Goal: Task Accomplishment & Management: Manage account settings

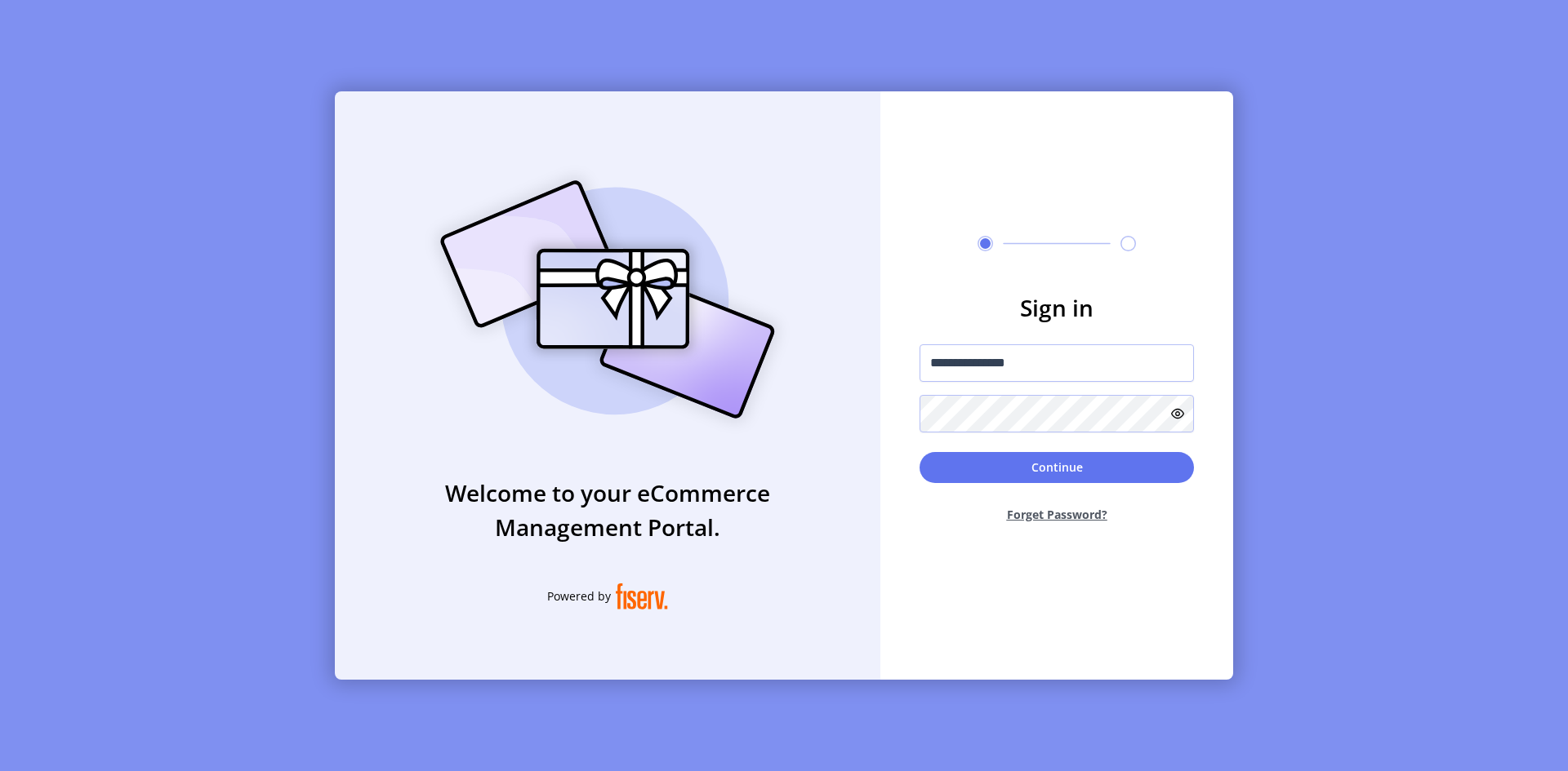
click at [1050, 357] on input "**********" at bounding box center [1057, 363] width 275 height 38
type input "**********"
click at [906, 402] on form "**********" at bounding box center [1057, 413] width 353 height 245
click at [973, 471] on button "Continue" at bounding box center [1057, 467] width 275 height 31
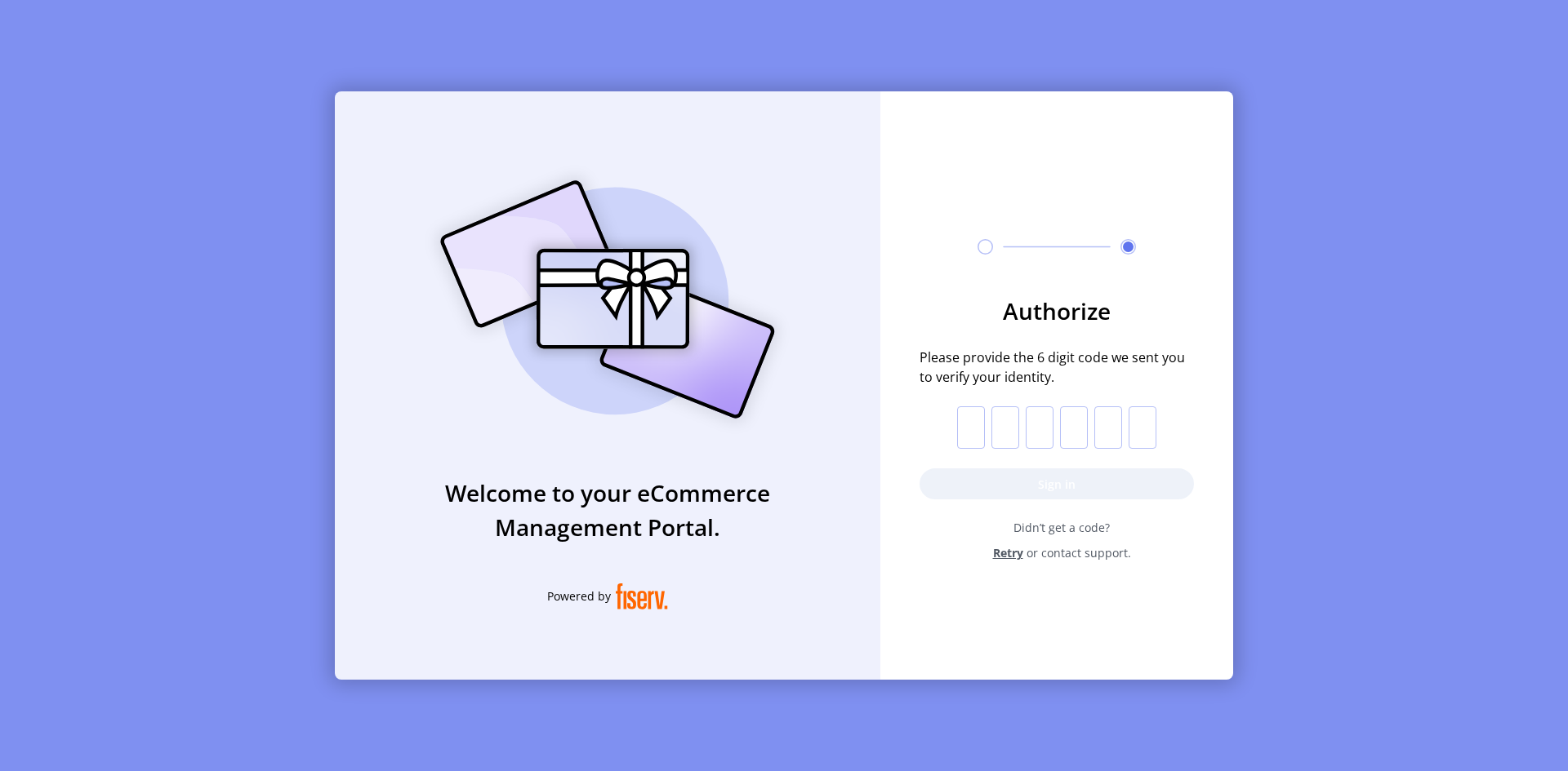
click at [968, 428] on input "text" at bounding box center [971, 428] width 28 height 43
type input "*"
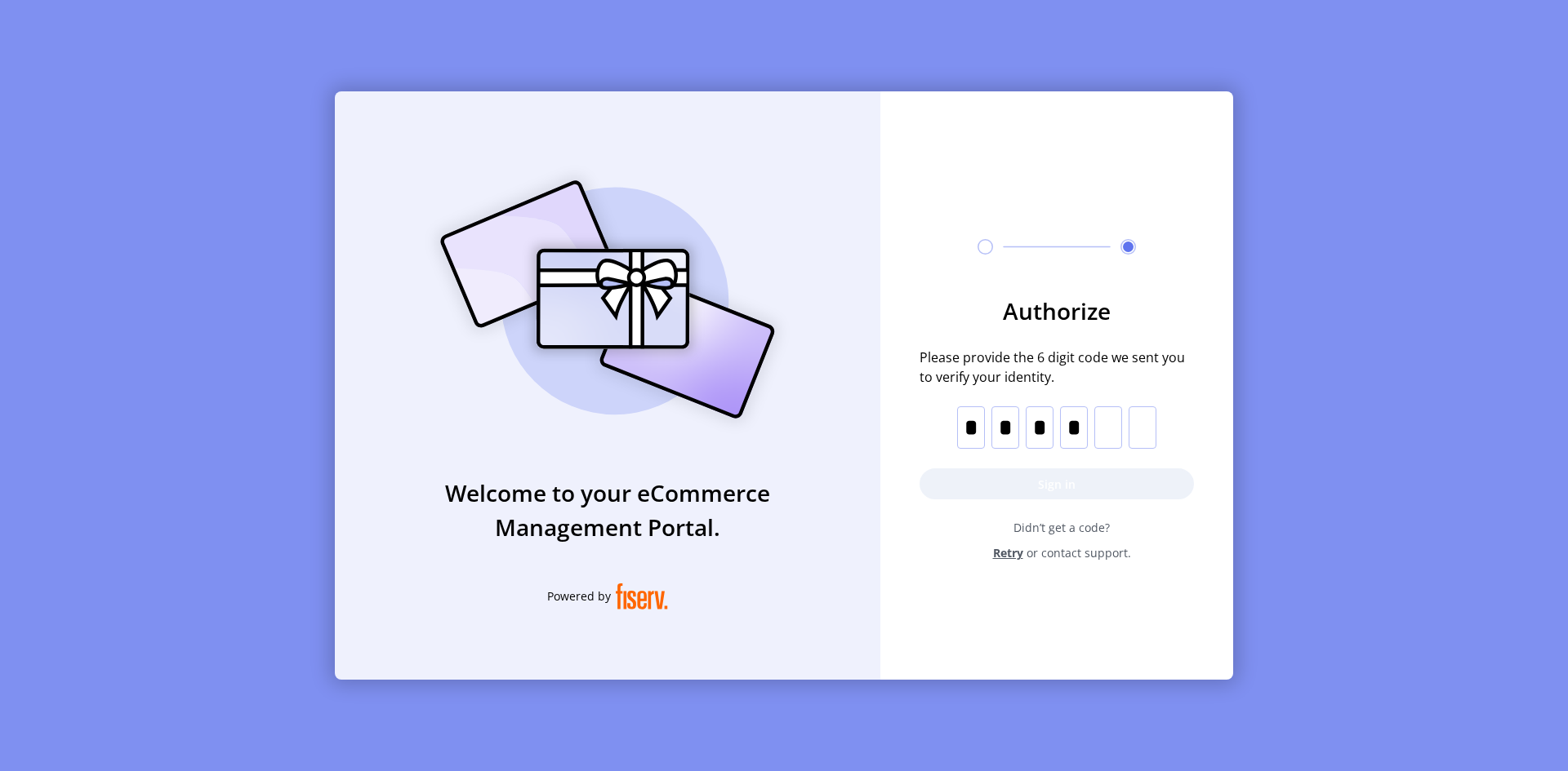
type input "*"
drag, startPoint x: 1029, startPoint y: 483, endPoint x: 1004, endPoint y: 494, distance: 27.3
click at [1030, 483] on button "Sign in" at bounding box center [1057, 484] width 275 height 31
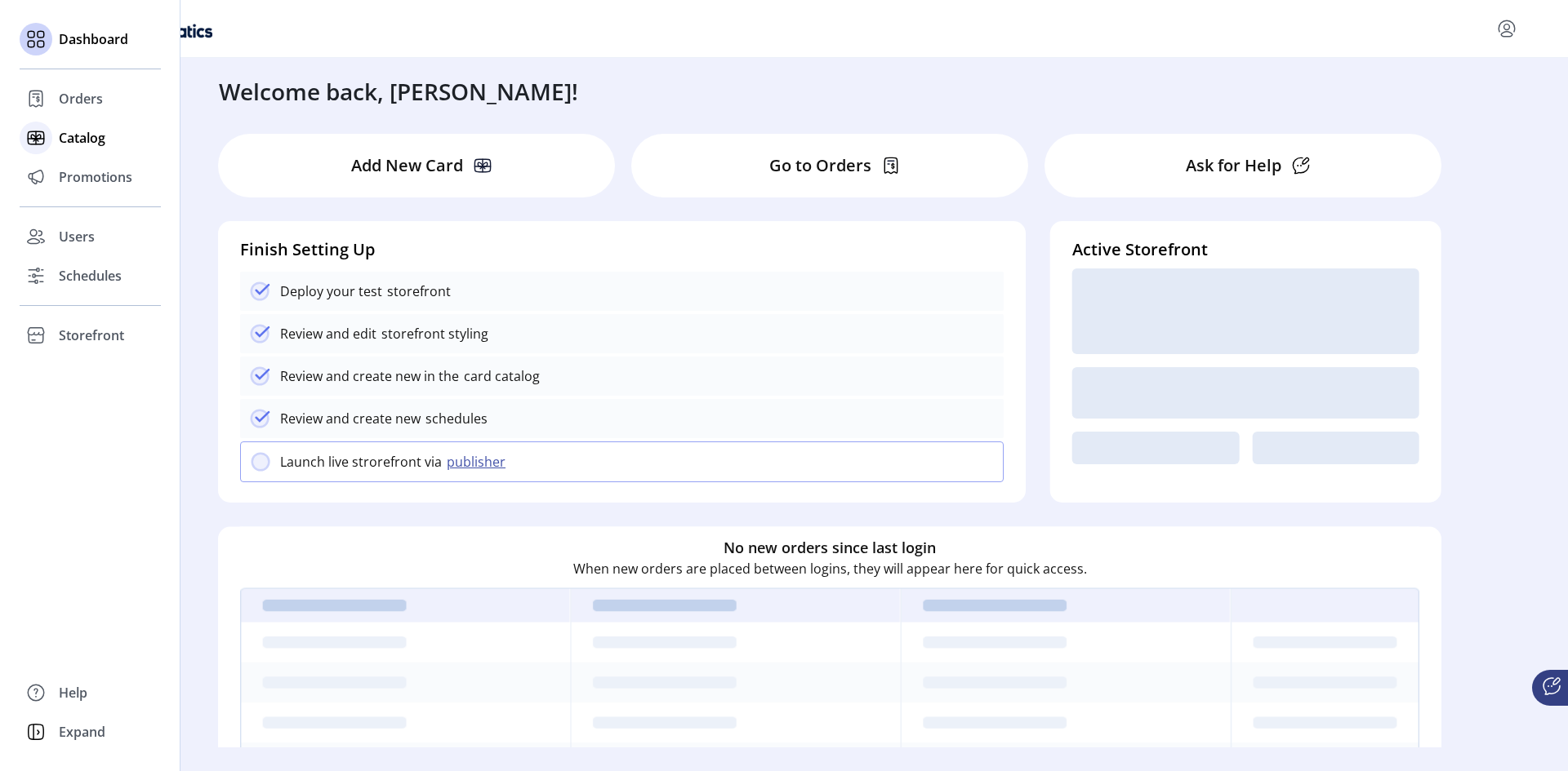
click at [92, 140] on span "Catalog" at bounding box center [82, 138] width 47 height 19
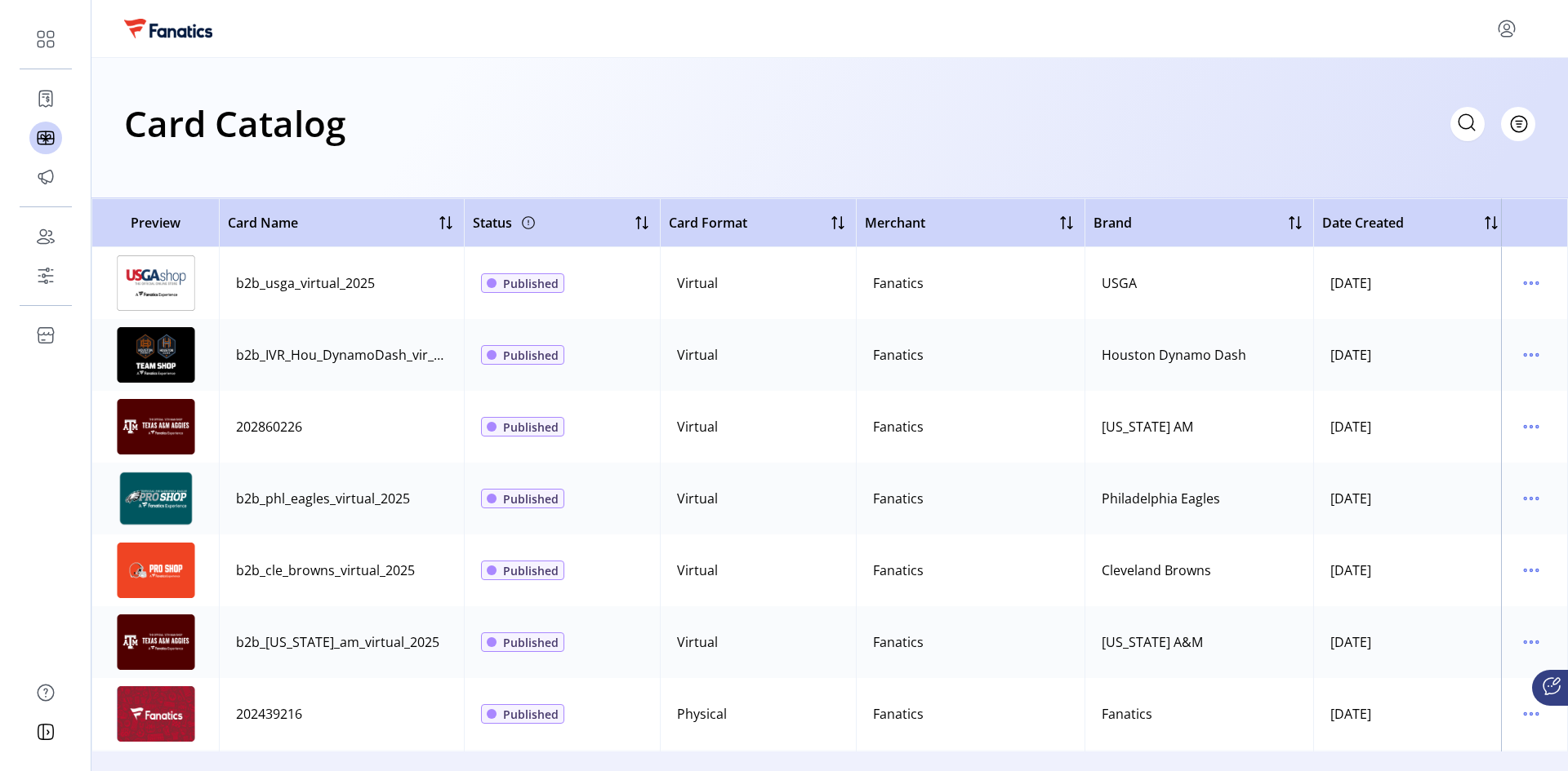
scroll to position [163, 0]
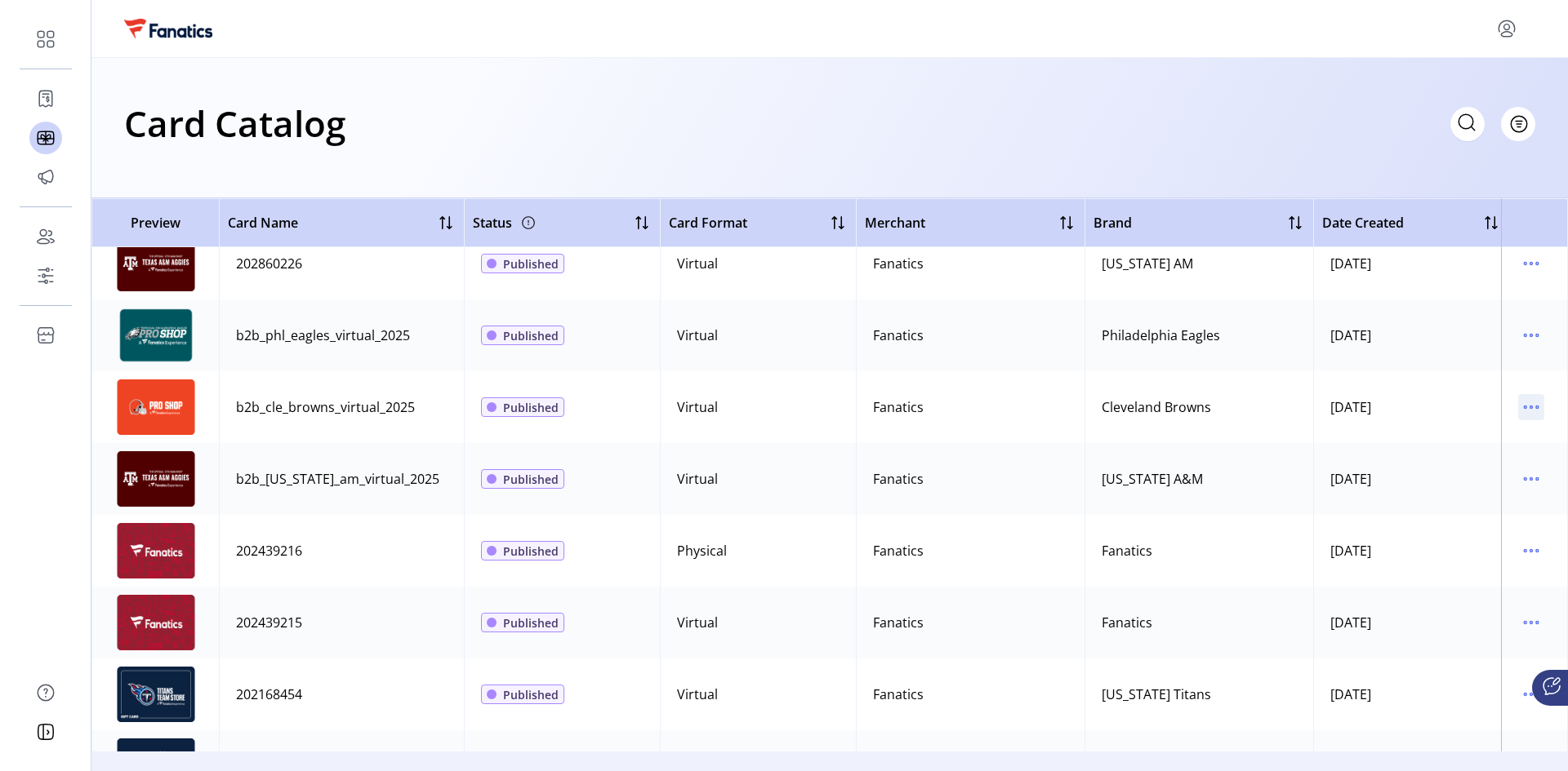
click at [1530, 408] on icon "menu" at bounding box center [1531, 407] width 3 height 3
click at [1474, 437] on span "View Details" at bounding box center [1454, 438] width 136 height 13
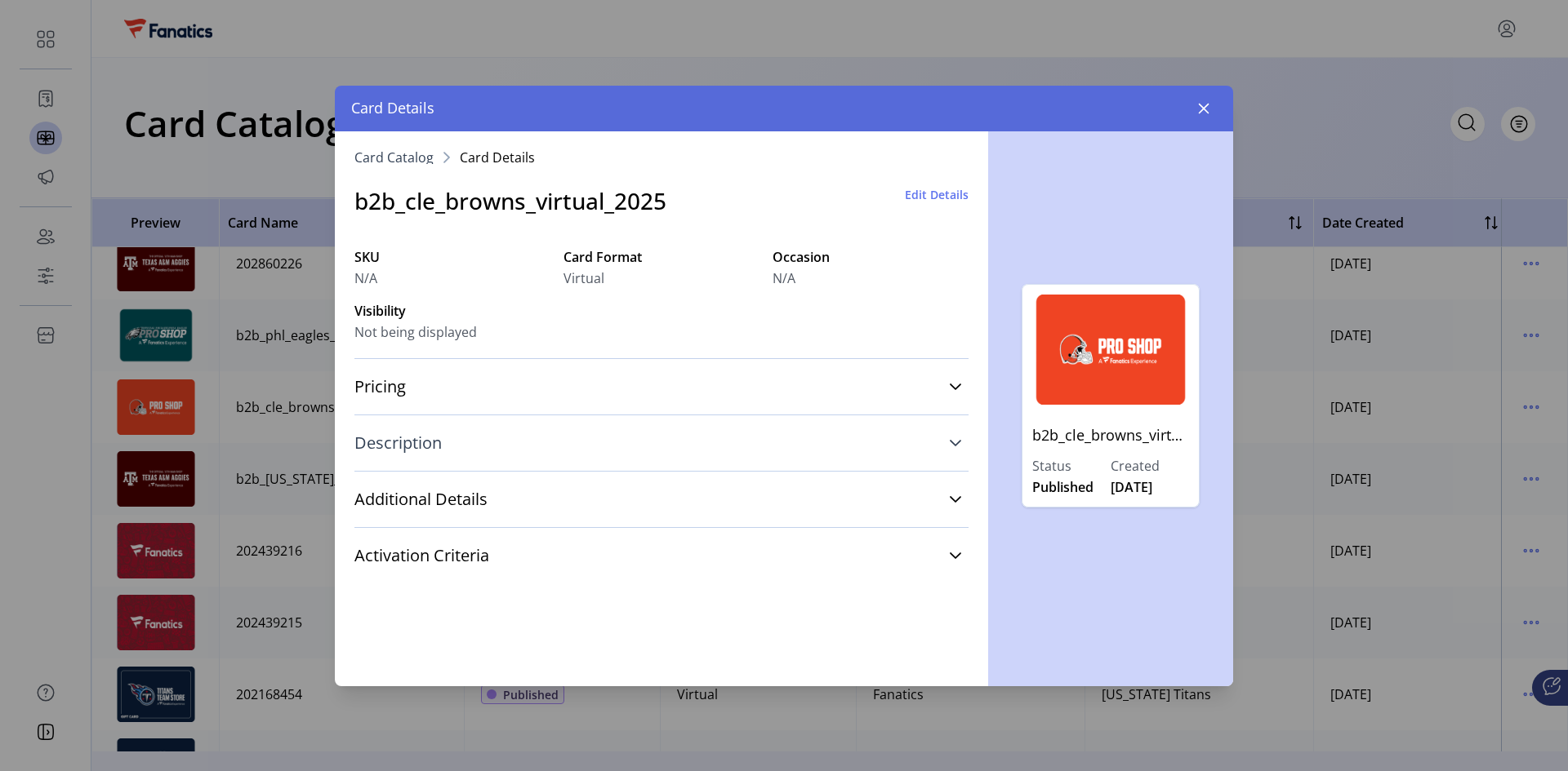
click at [414, 441] on span "Description" at bounding box center [398, 443] width 87 height 16
click at [448, 530] on span "Additional Details" at bounding box center [420, 538] width 133 height 16
click at [1206, 109] on icon "button" at bounding box center [1203, 108] width 13 height 13
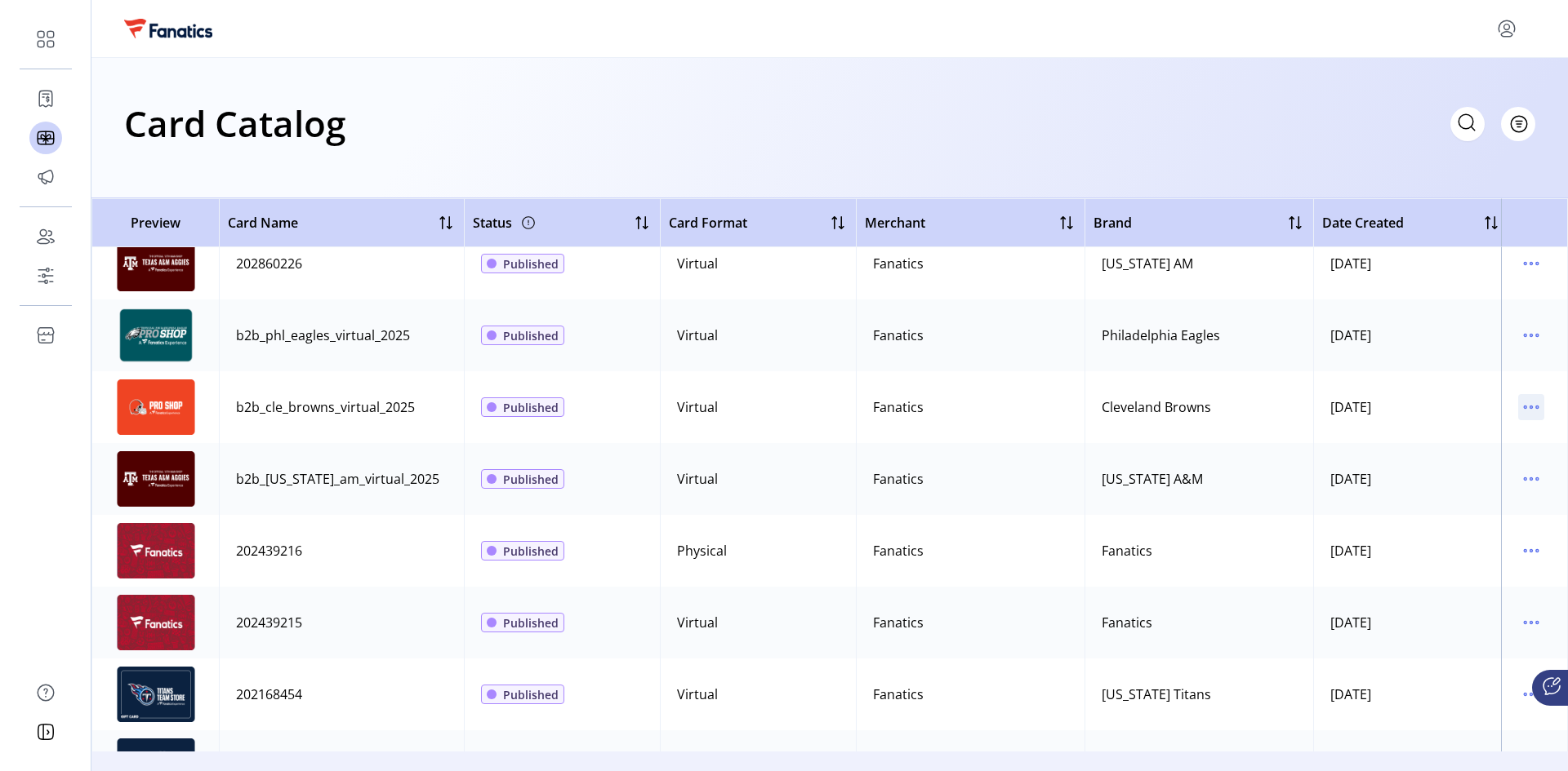
click at [1523, 411] on icon "menu" at bounding box center [1531, 407] width 26 height 26
click at [152, 397] on img at bounding box center [156, 406] width 82 height 55
click at [306, 410] on div "b2b_cle_browns_virtual_2025" at bounding box center [325, 407] width 179 height 19
click at [181, 405] on img at bounding box center [156, 406] width 82 height 55
click at [165, 409] on img at bounding box center [156, 406] width 82 height 55
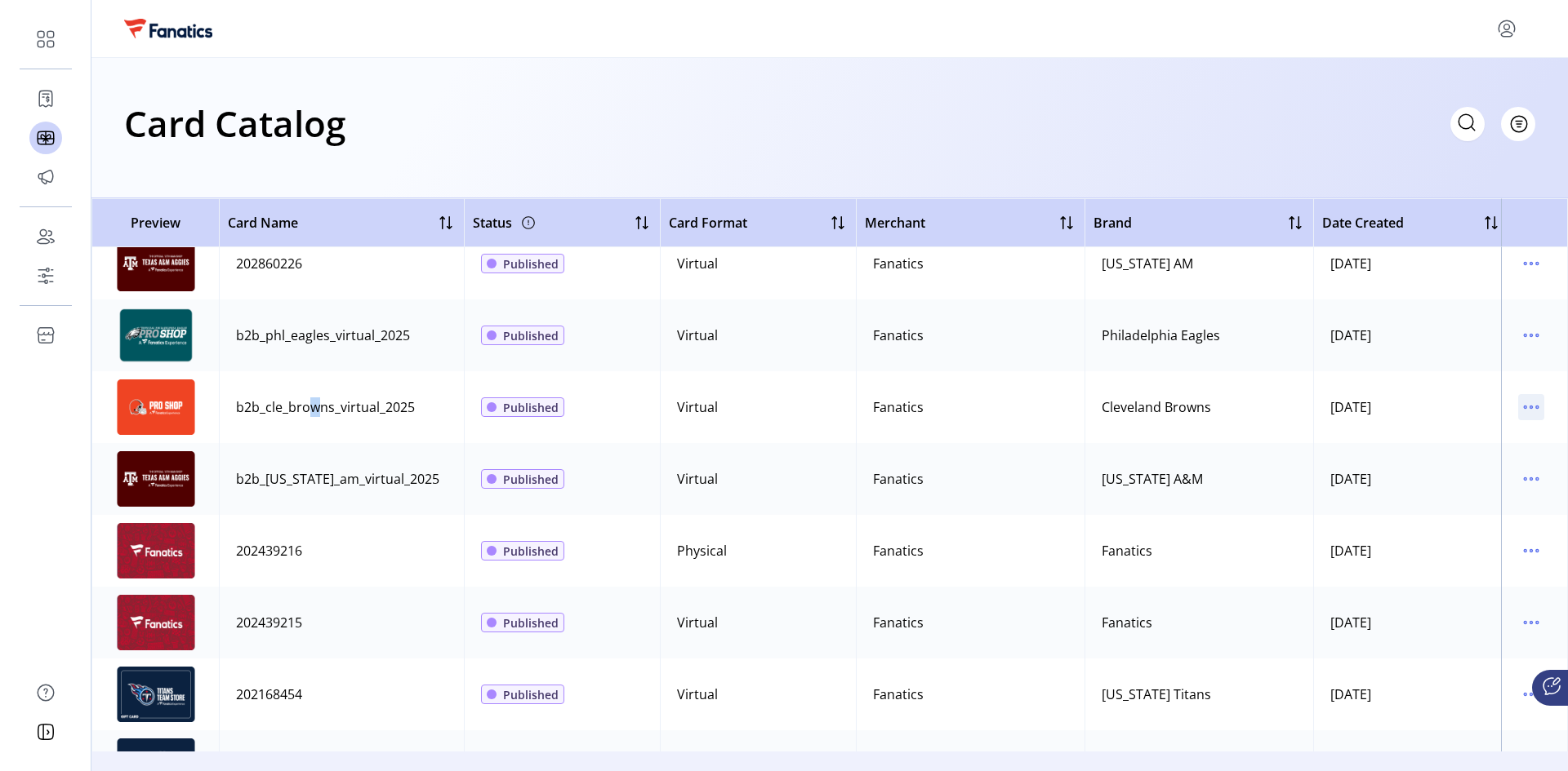
click at [1523, 410] on icon "menu" at bounding box center [1531, 407] width 26 height 26
click at [1454, 459] on span "Edit Details" at bounding box center [1454, 465] width 136 height 13
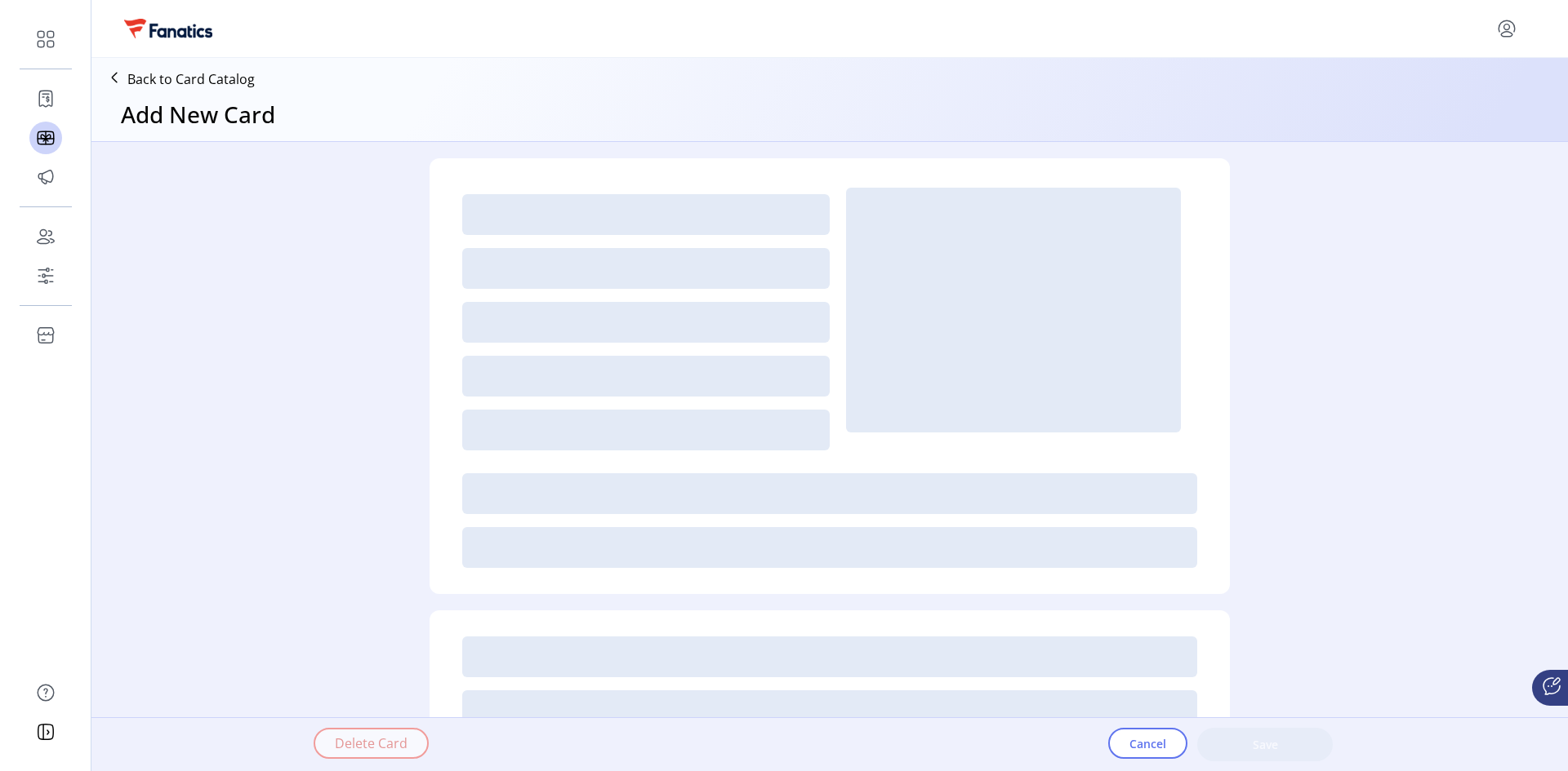
type textarea "**********"
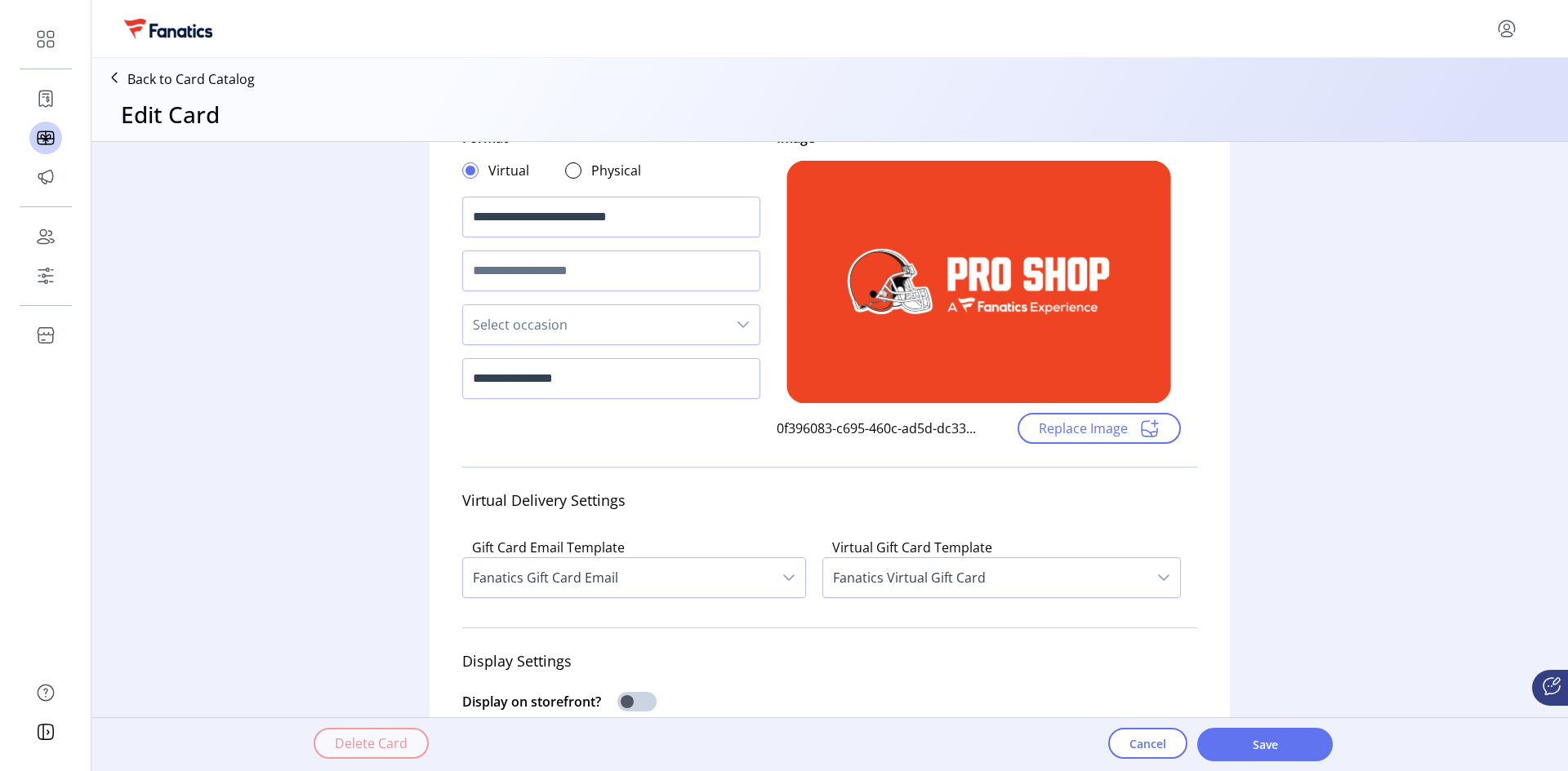
scroll to position [163, 0]
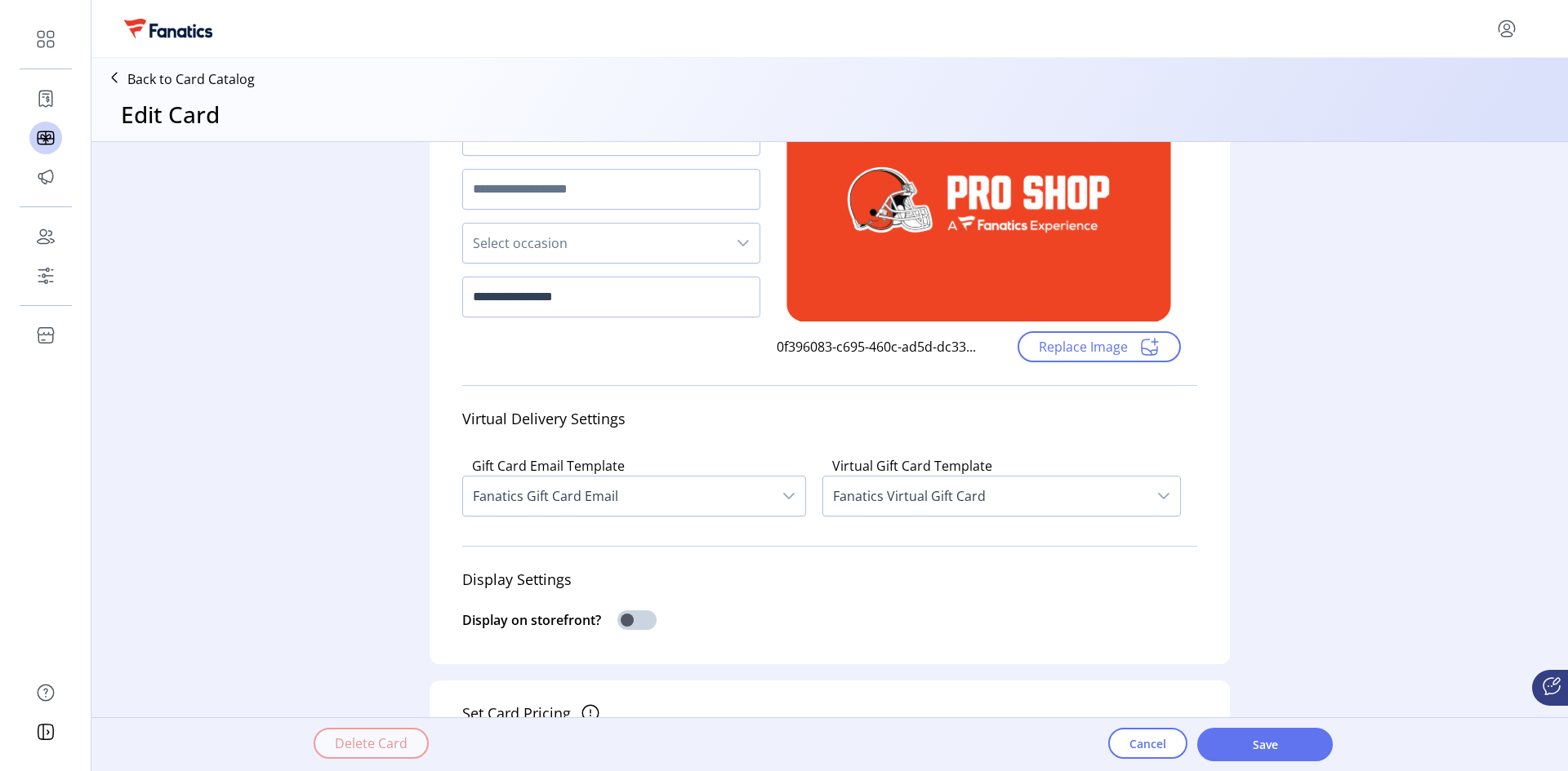
click at [794, 505] on div "dropdown trigger" at bounding box center [789, 497] width 33 height 39
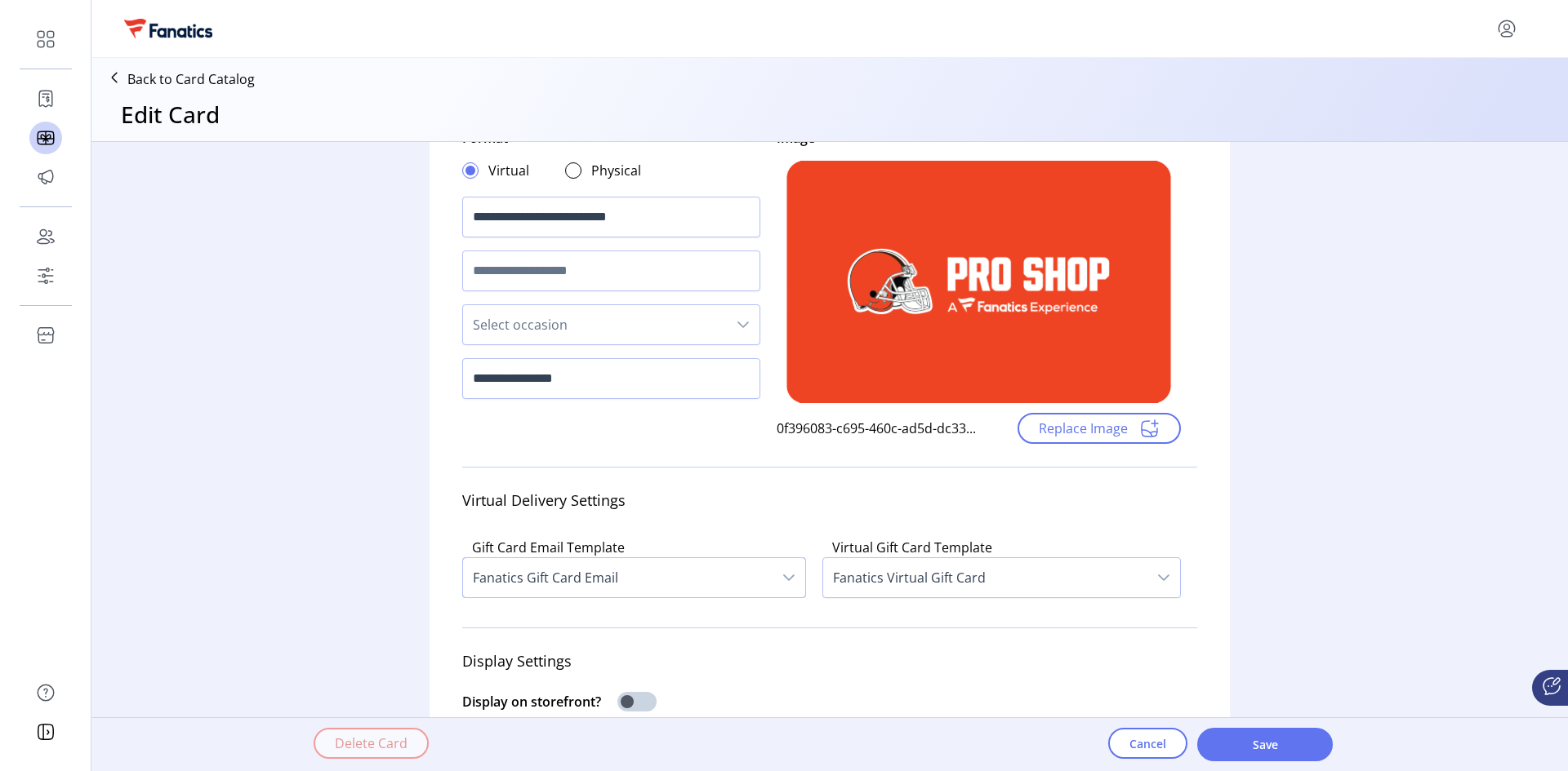
scroll to position [0, 0]
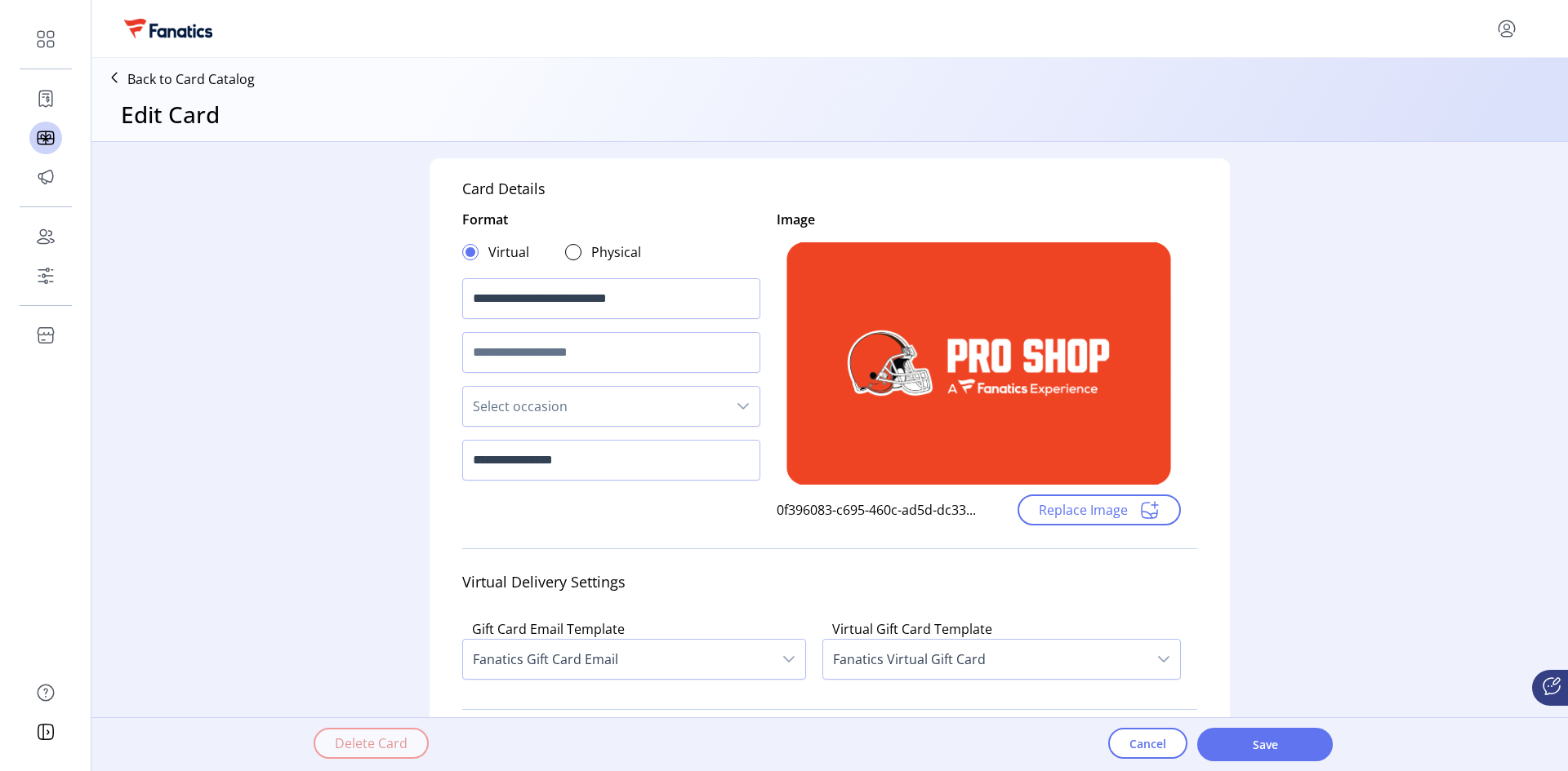
click at [1505, 33] on icon "menu" at bounding box center [1507, 34] width 12 height 5
click at [1444, 94] on span "Sign Out" at bounding box center [1448, 92] width 122 height 13
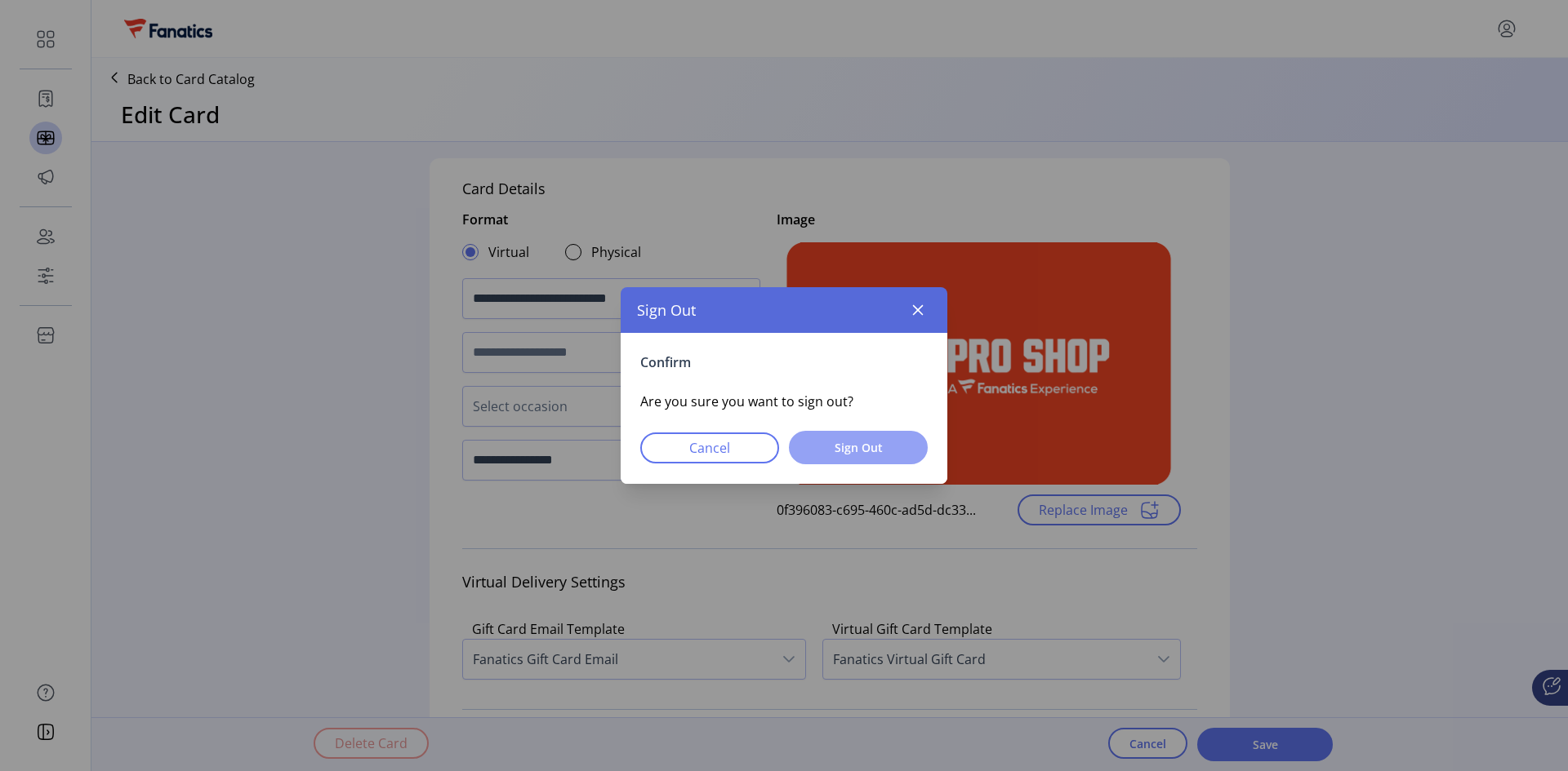
click at [883, 454] on span "Sign Out" at bounding box center [858, 448] width 96 height 17
